Goal: Task Accomplishment & Management: Use online tool/utility

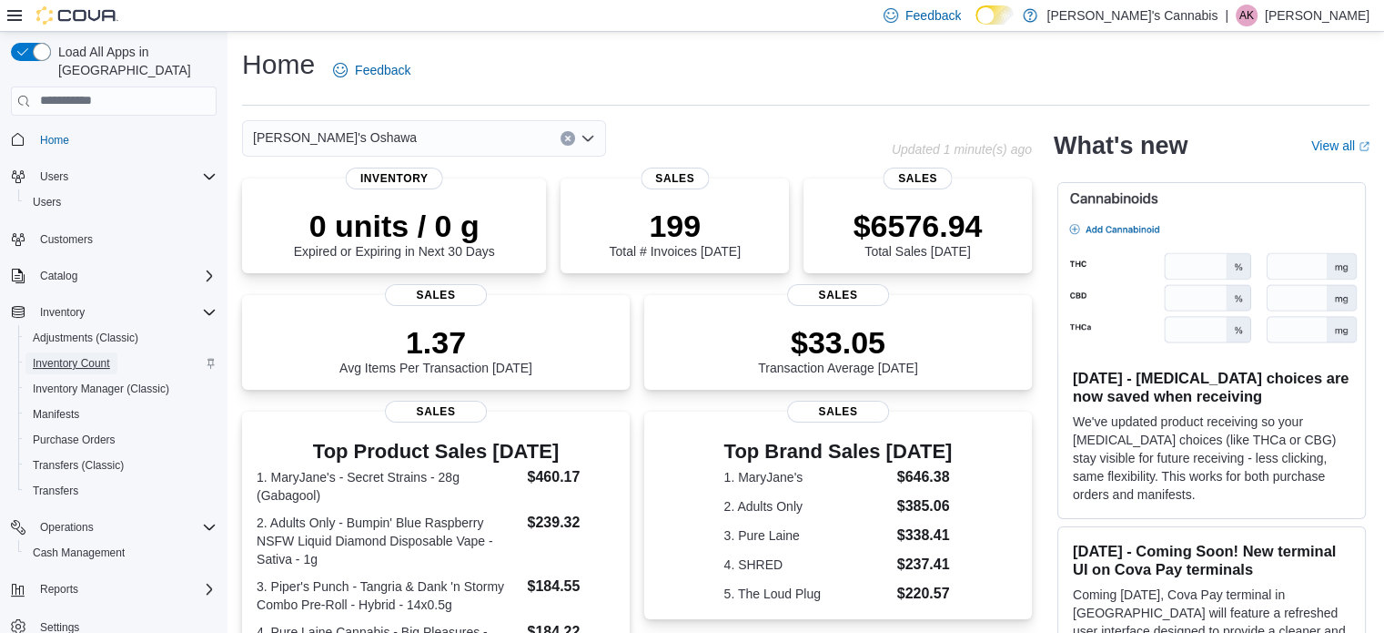
click at [69, 356] on span "Inventory Count" at bounding box center [71, 363] width 77 height 15
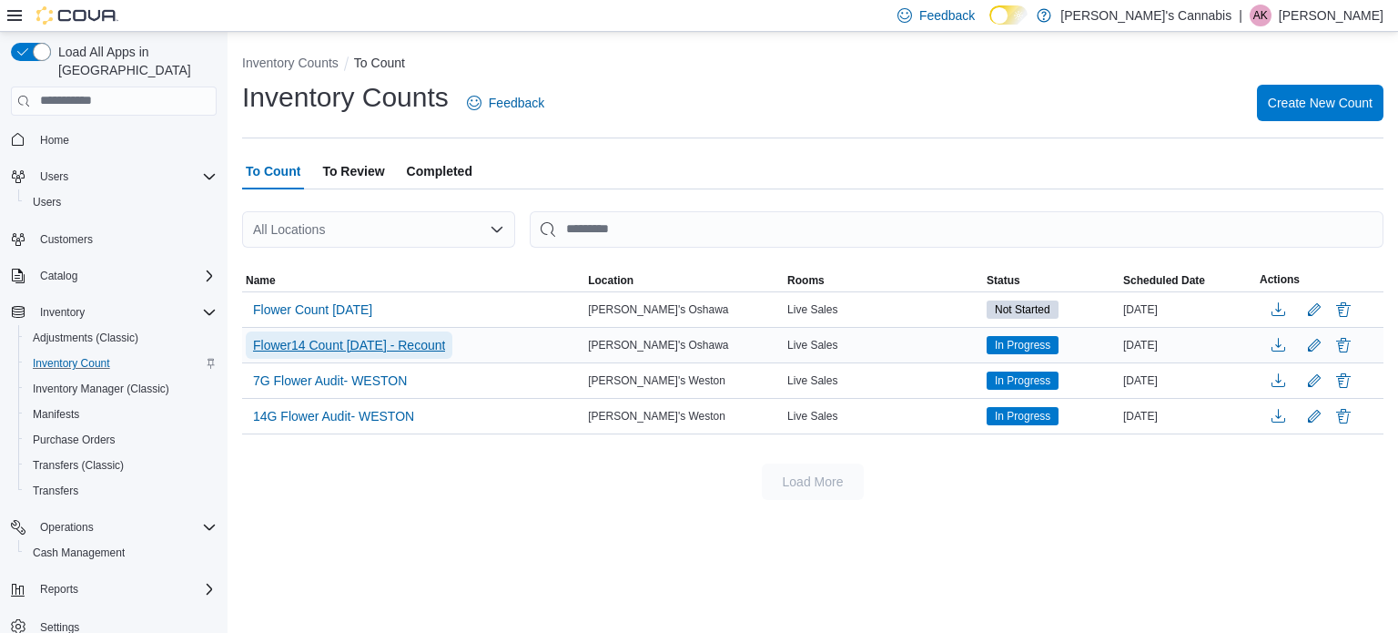
click at [390, 339] on span "Flower14 Count Sept11 2025 - Recount" at bounding box center [349, 345] width 192 height 18
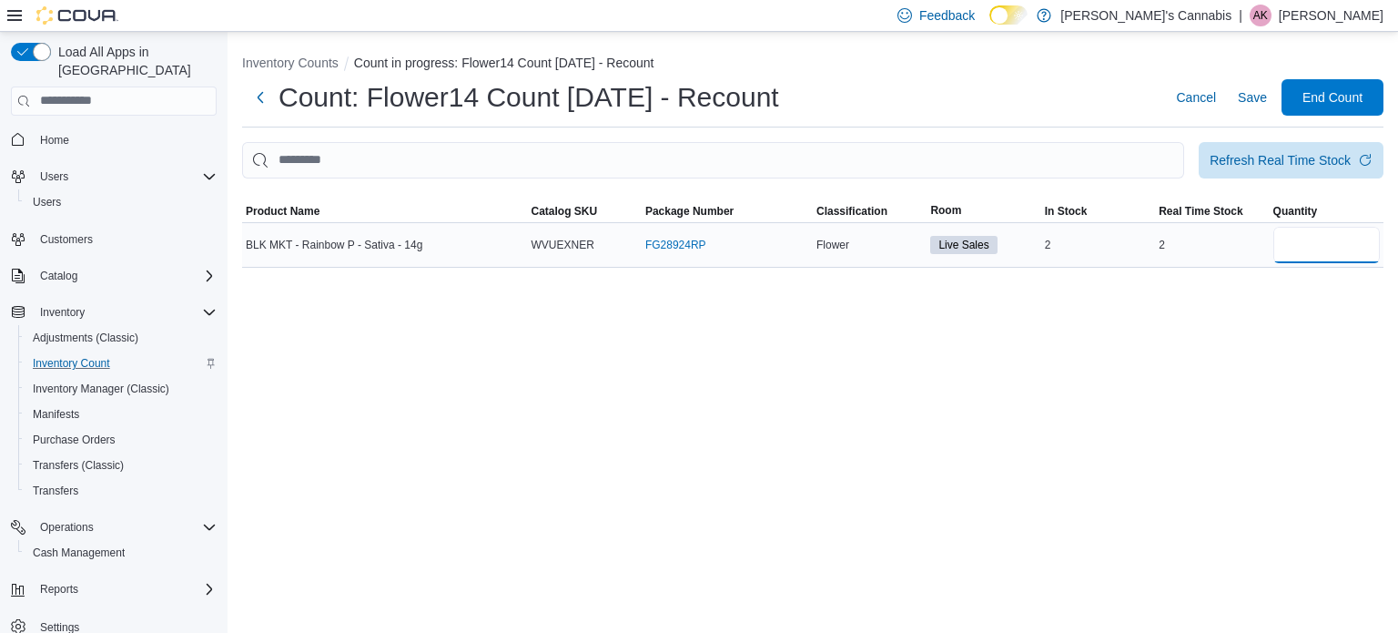
click at [1299, 239] on input "number" at bounding box center [1326, 245] width 106 height 36
type input "*"
click at [1251, 413] on div "Inventory Counts Count in progress: Flower14 Count Sept11 2025 - Recount Count:…" at bounding box center [813, 332] width 1170 height 601
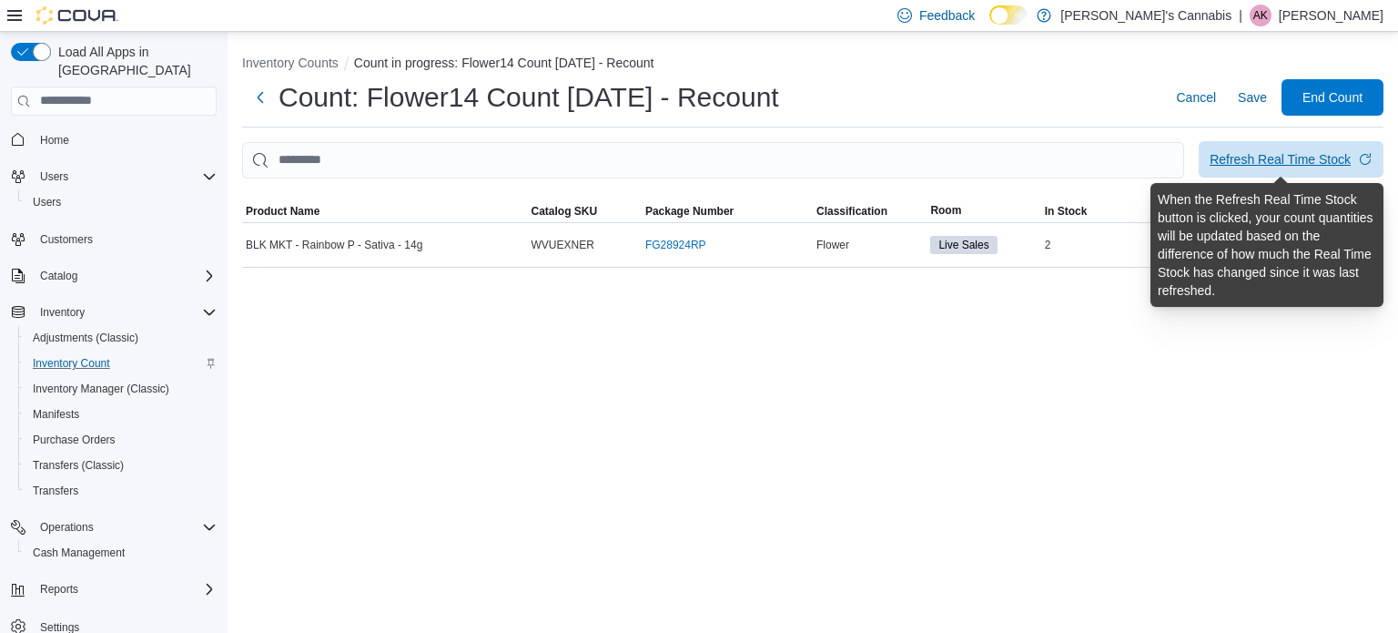
click at [1300, 159] on div "Refresh Real Time Stock" at bounding box center [1280, 159] width 141 height 18
click at [1277, 159] on div "Refresh Real Time Stock" at bounding box center [1280, 159] width 141 height 18
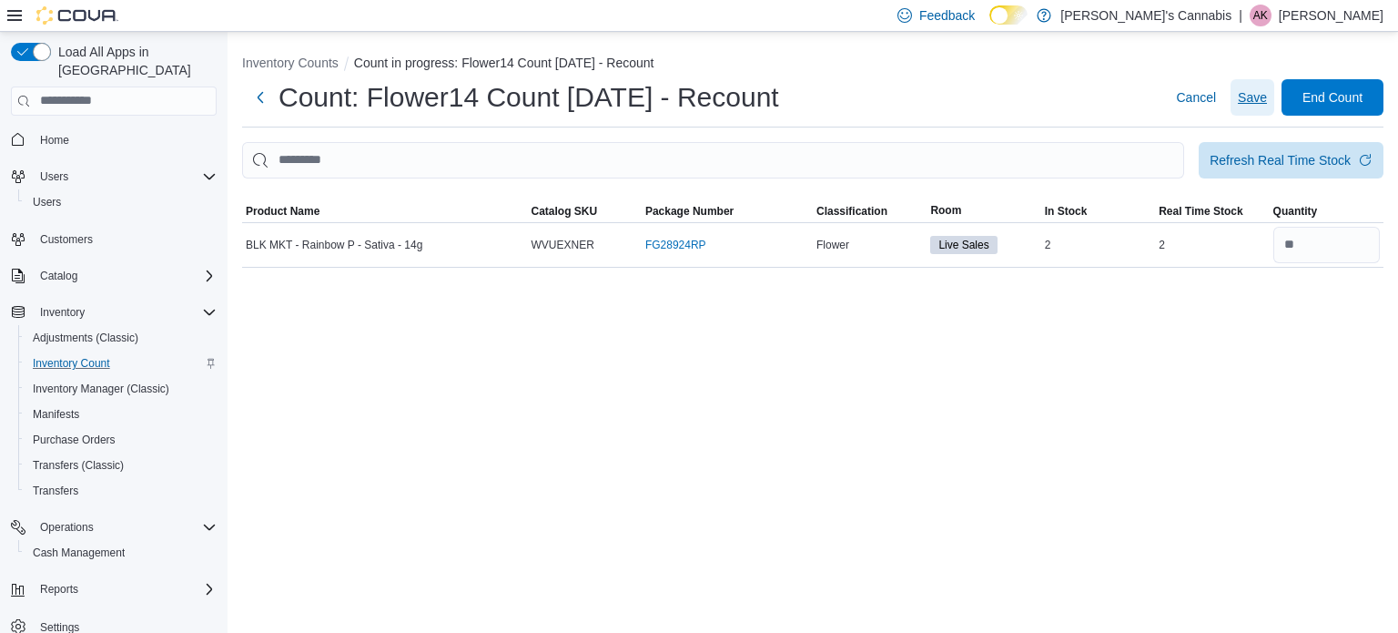
click at [1250, 96] on span "Save" at bounding box center [1252, 97] width 29 height 18
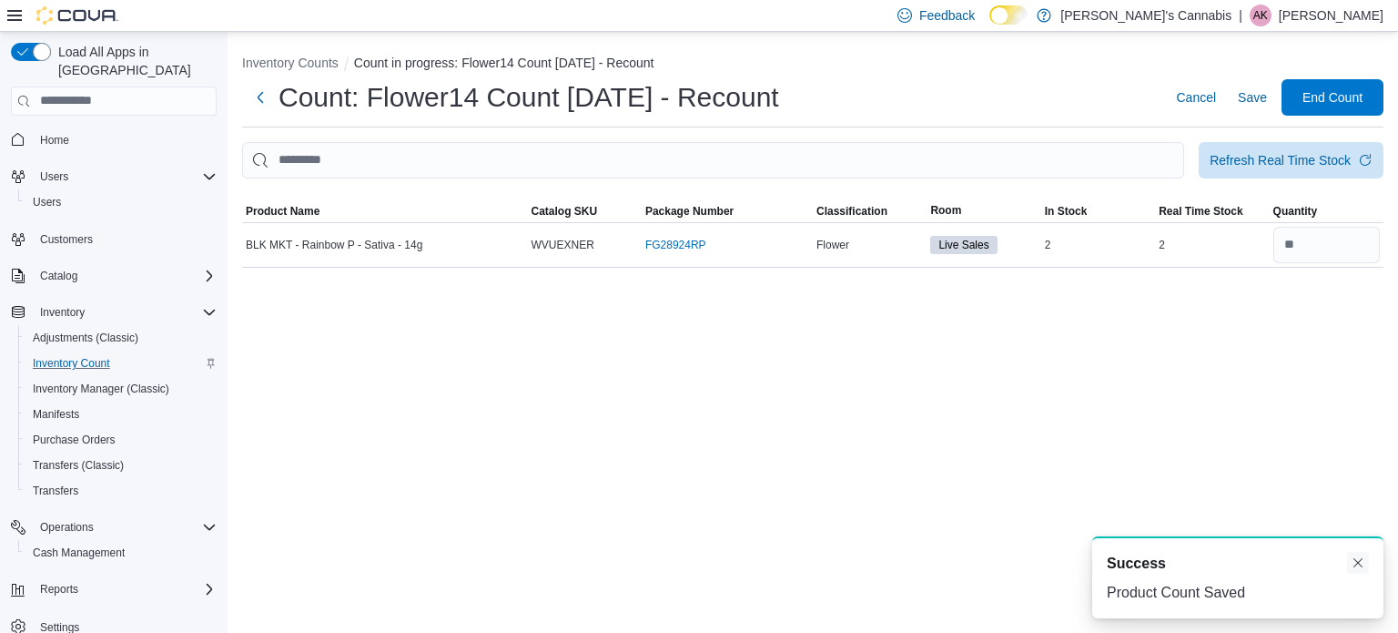
click at [1358, 563] on button "Dismiss toast" at bounding box center [1358, 563] width 22 height 22
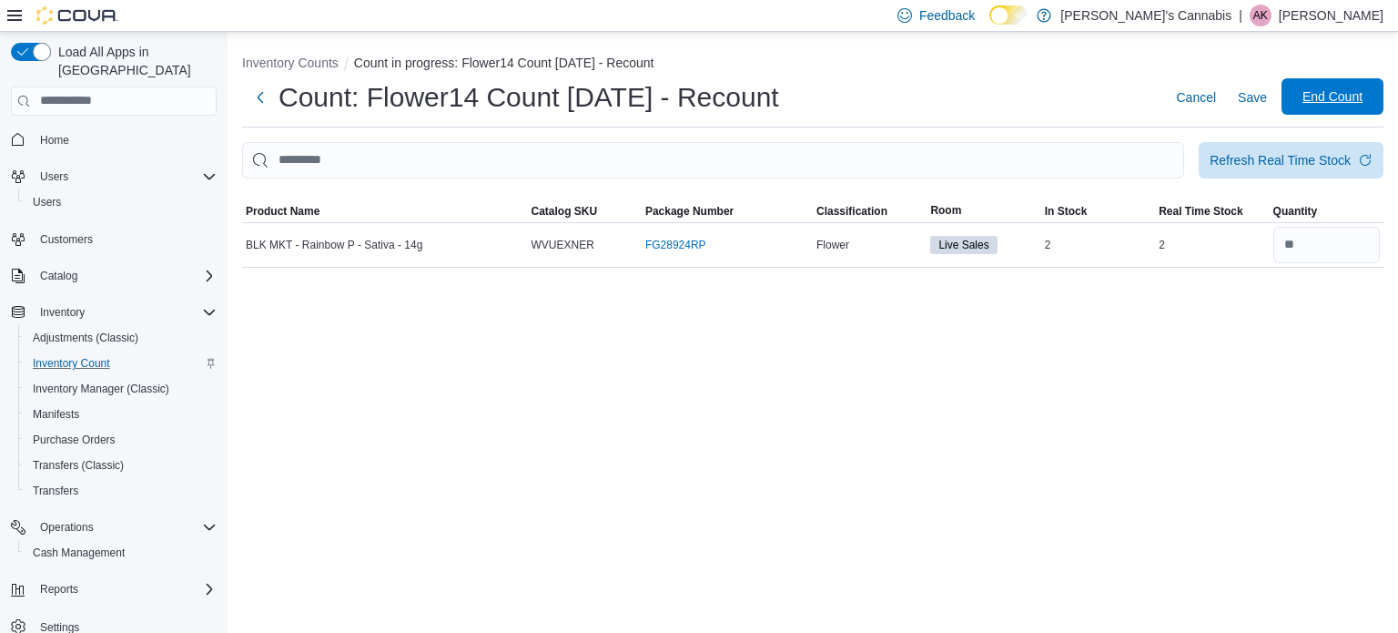
click at [1321, 91] on span "End Count" at bounding box center [1332, 96] width 60 height 18
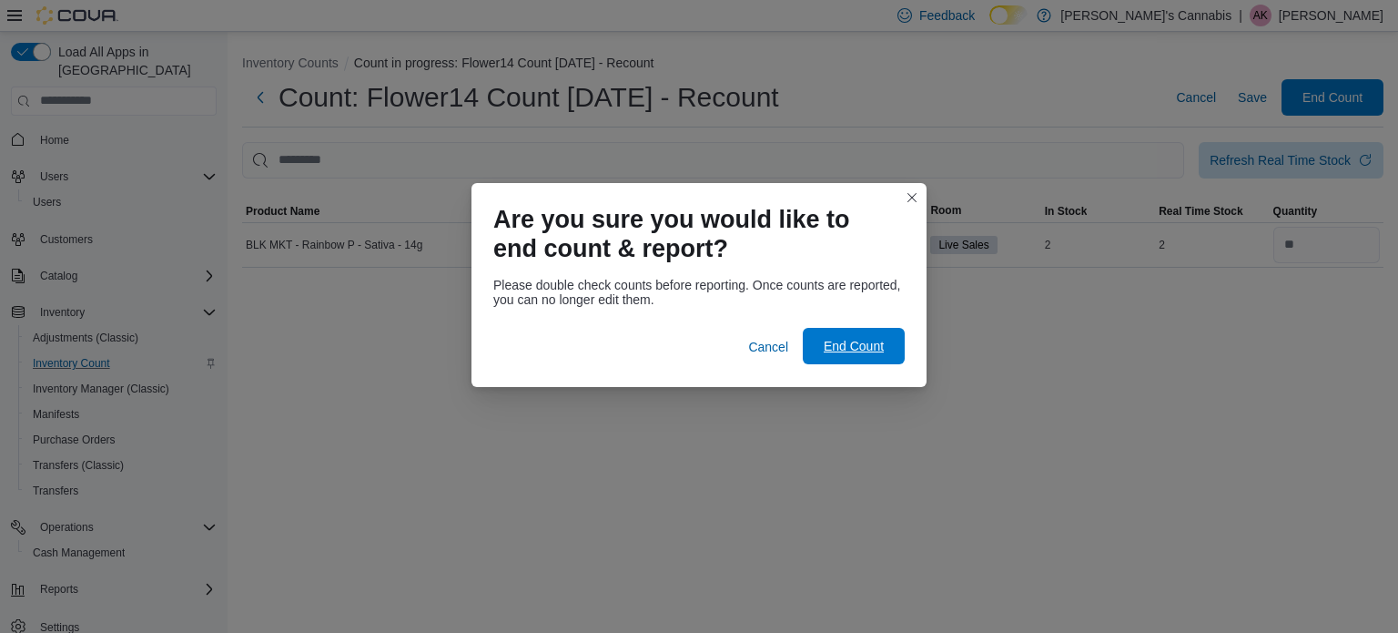
click at [868, 352] on span "End Count" at bounding box center [854, 346] width 60 height 18
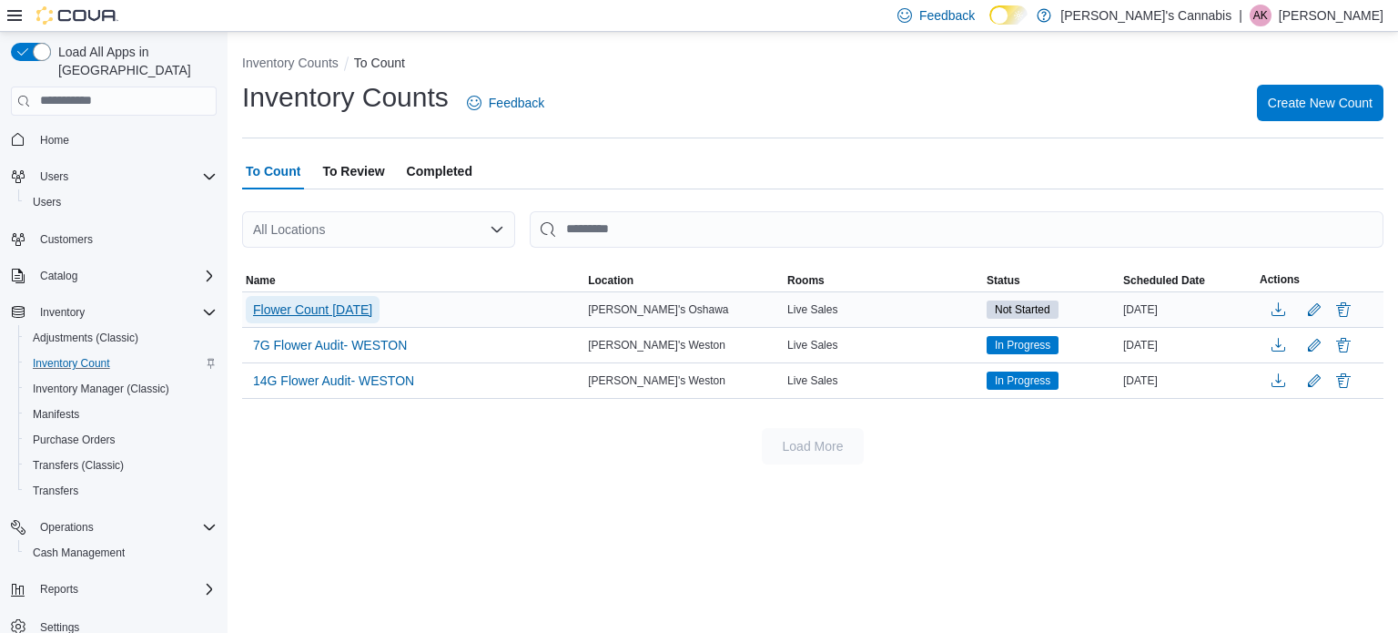
click at [346, 309] on span "Flower Count Sept11 2025" at bounding box center [312, 309] width 119 height 18
